Goal: Answer question/provide support: Share knowledge or assist other users

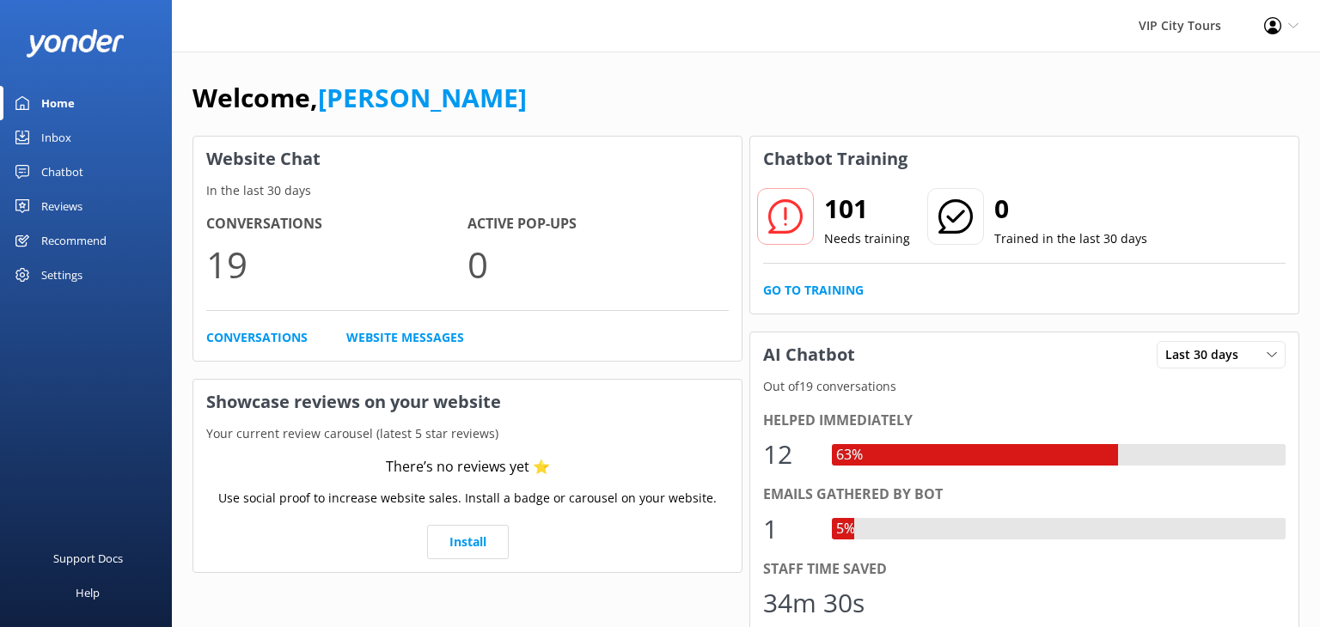
click at [63, 132] on div "Inbox" at bounding box center [56, 137] width 30 height 34
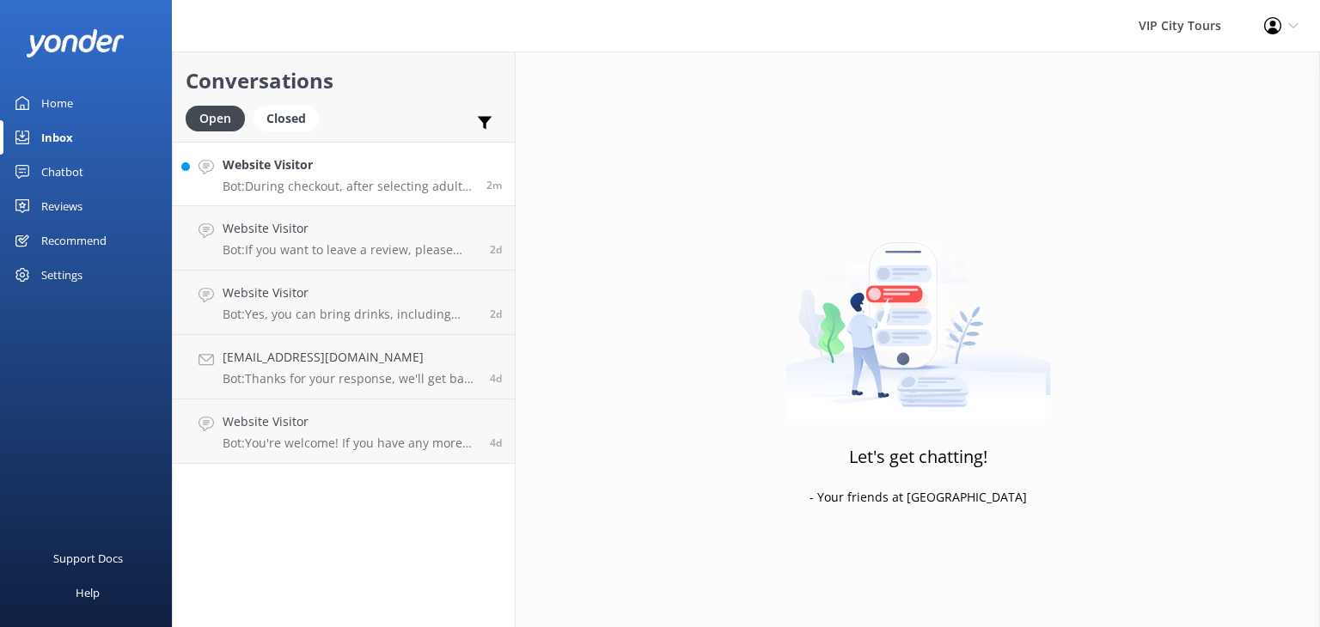
click at [295, 192] on p "Bot: During checkout, after selecting adult or child, enter the promo code "PRO…" at bounding box center [347, 186] width 251 height 15
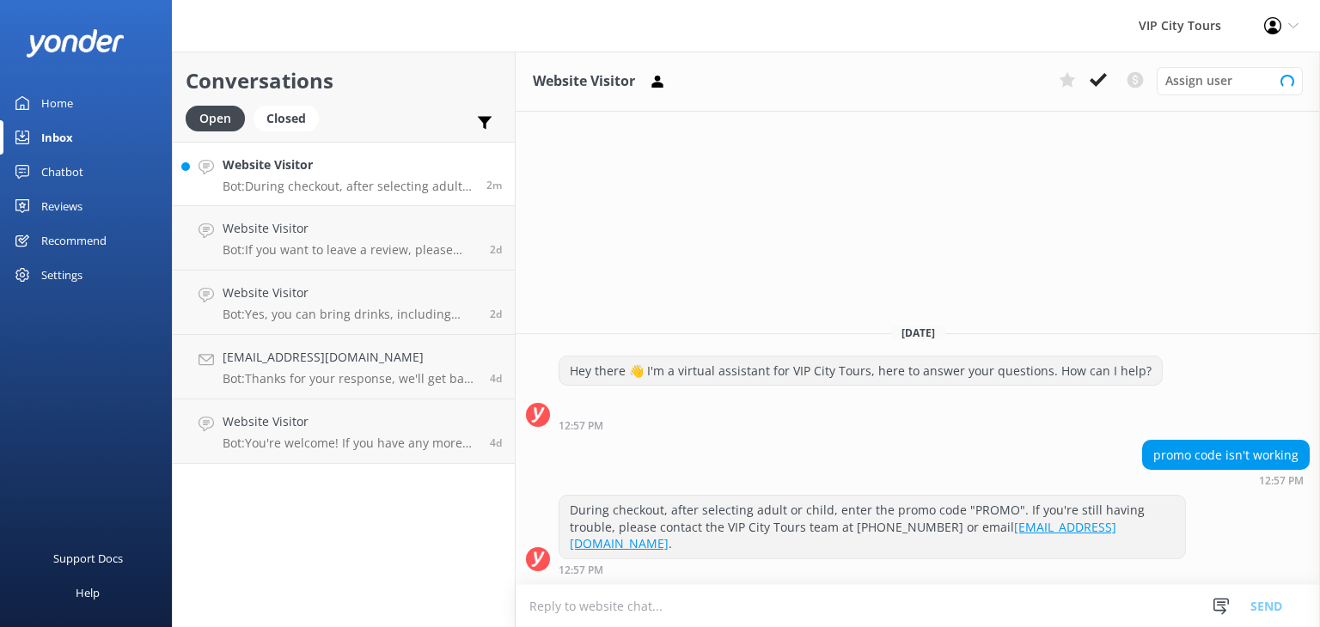
click at [918, 159] on div "Website Visitor Assign user Loading.. [DATE] Hey there 👋 I'm a virtual assistan…" at bounding box center [917, 340] width 804 height 576
click at [70, 162] on div "Chatbot" at bounding box center [62, 172] width 42 height 34
